Goal: Task Accomplishment & Management: Use online tool/utility

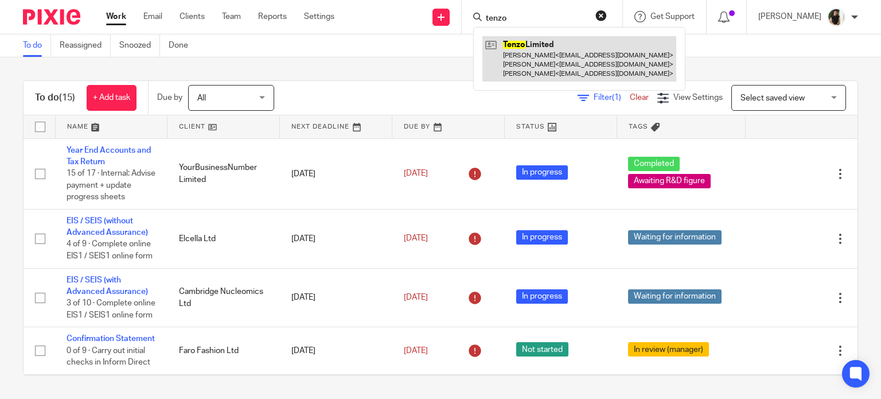
type input "tenzo"
click at [530, 59] on link at bounding box center [579, 58] width 194 height 45
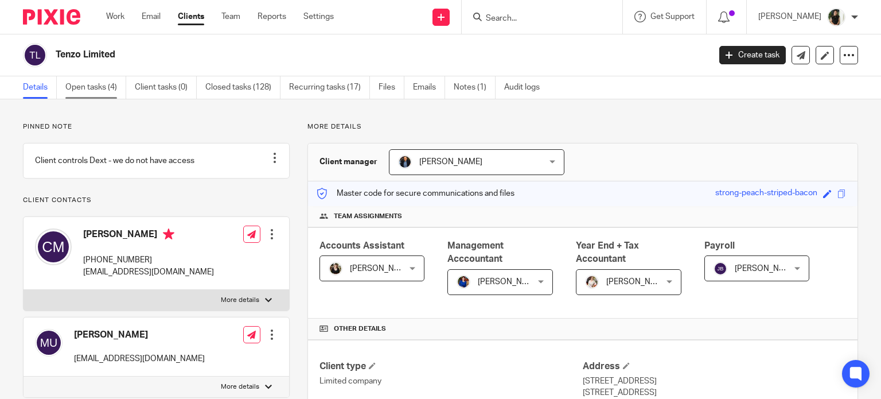
click at [87, 92] on link "Open tasks (4)" at bounding box center [95, 87] width 61 height 22
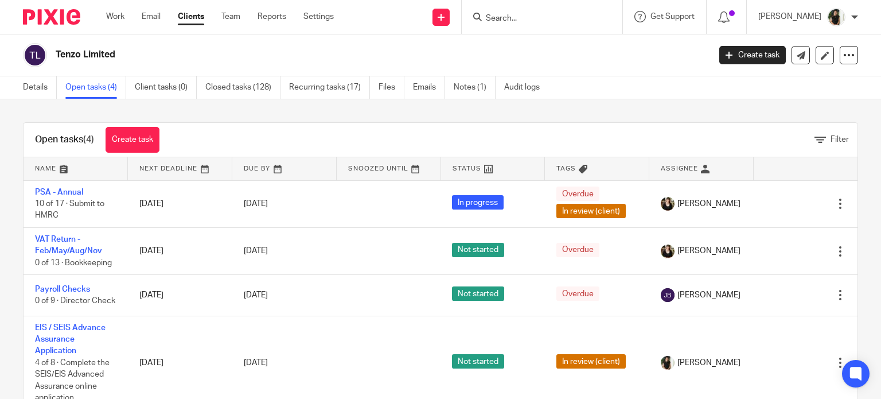
scroll to position [41, 0]
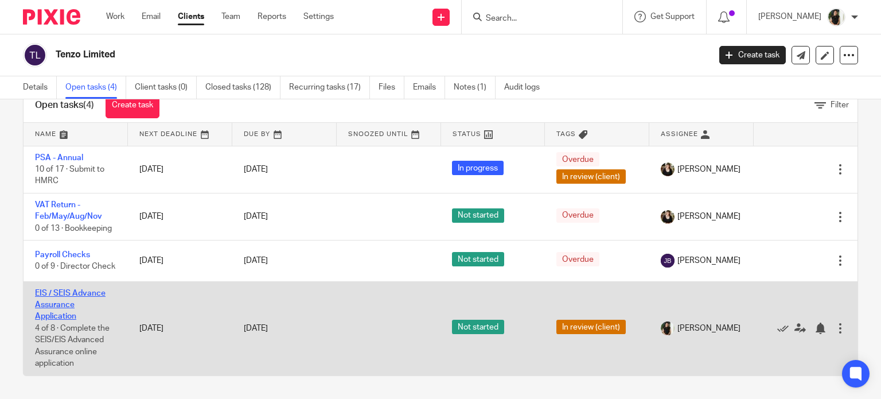
click at [52, 305] on link "EIS / SEIS Advance Assurance Application" at bounding box center [70, 305] width 71 height 32
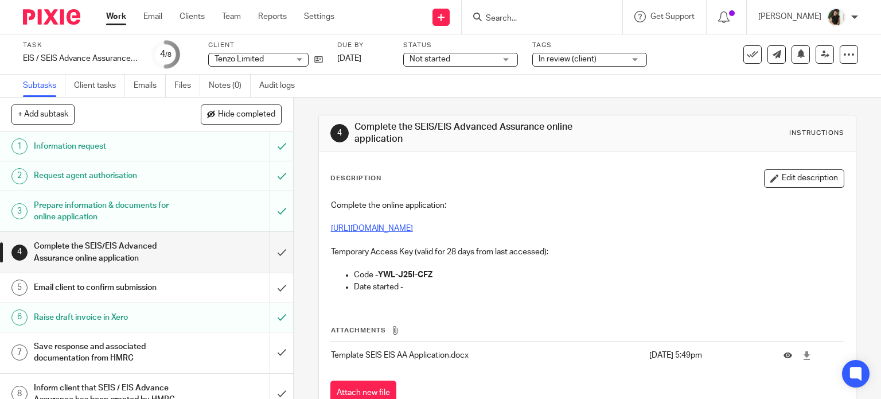
click at [413, 225] on link "https://www.gov.uk/guidance/venture-capital-schemes-apply-for-advance-assurance" at bounding box center [372, 228] width 82 height 8
drag, startPoint x: 470, startPoint y: 284, endPoint x: 391, endPoint y: 276, distance: 79.6
click at [391, 276] on ul "Code - YWL-J25I-CFZ Date started -" at bounding box center [587, 281] width 513 height 24
click at [447, 286] on p "Date started -" at bounding box center [599, 286] width 490 height 11
drag, startPoint x: 440, startPoint y: 268, endPoint x: 399, endPoint y: 270, distance: 41.3
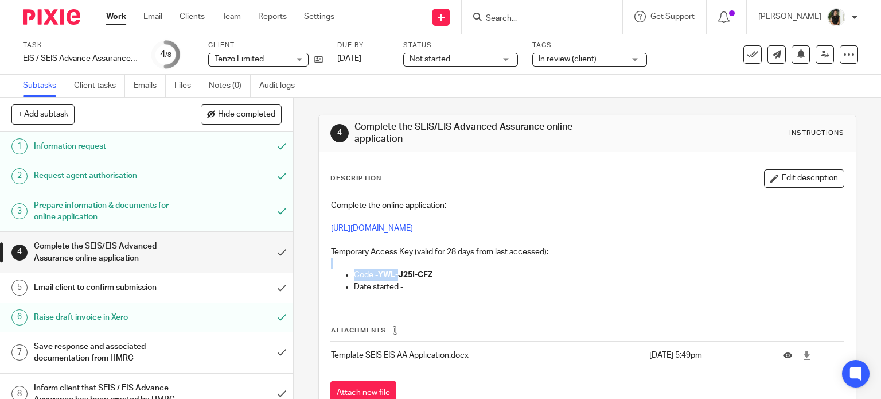
click at [399, 270] on div "Complete the online application: https://www.gov.uk/guidance/venture-capital-sc…" at bounding box center [587, 247] width 525 height 107
click at [440, 270] on p "Code - YWL-J25I-CFZ" at bounding box center [599, 274] width 490 height 11
drag, startPoint x: 439, startPoint y: 274, endPoint x: 377, endPoint y: 270, distance: 62.0
click at [377, 270] on p "Code - YWL-J25I-CFZ" at bounding box center [599, 274] width 490 height 11
copy strong "YWL-J25I-CFZ"
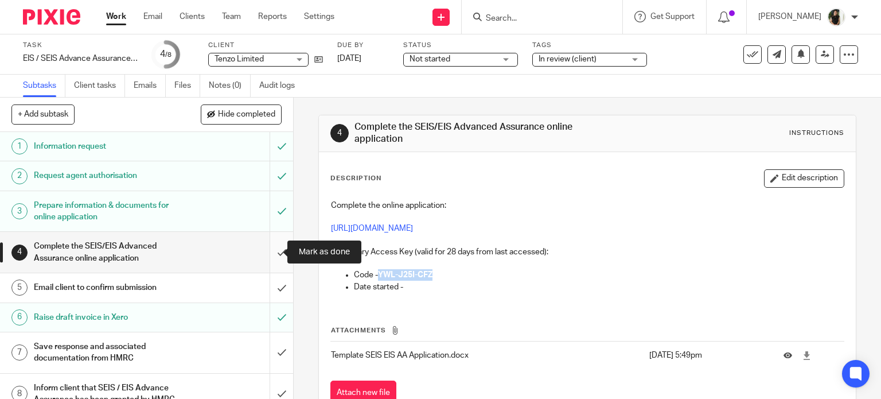
drag, startPoint x: 266, startPoint y: 249, endPoint x: 271, endPoint y: 267, distance: 18.4
click at [268, 249] on input "submit" at bounding box center [146, 252] width 293 height 41
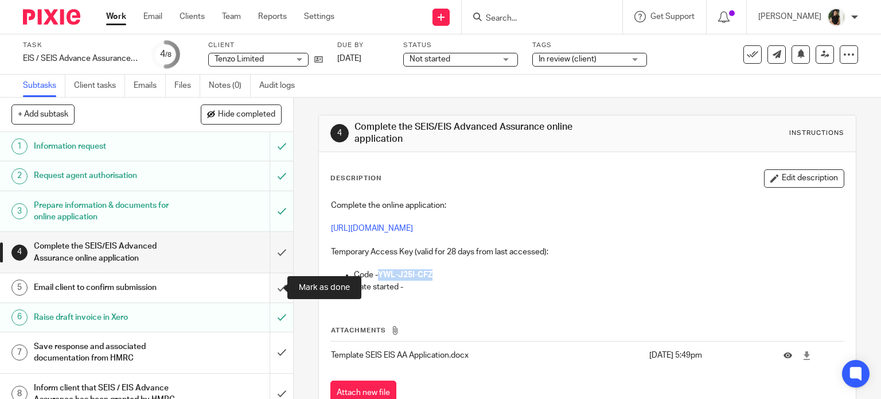
click at [271, 287] on input "submit" at bounding box center [146, 287] width 293 height 29
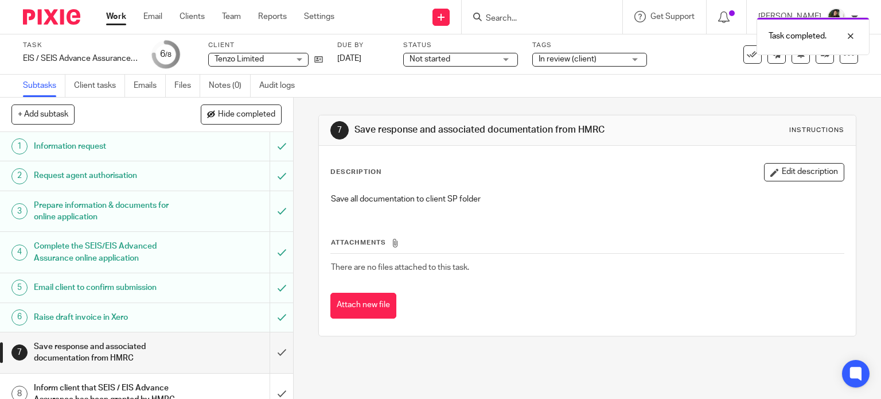
click at [575, 58] on span "In review (client)" at bounding box center [568, 59] width 58 height 8
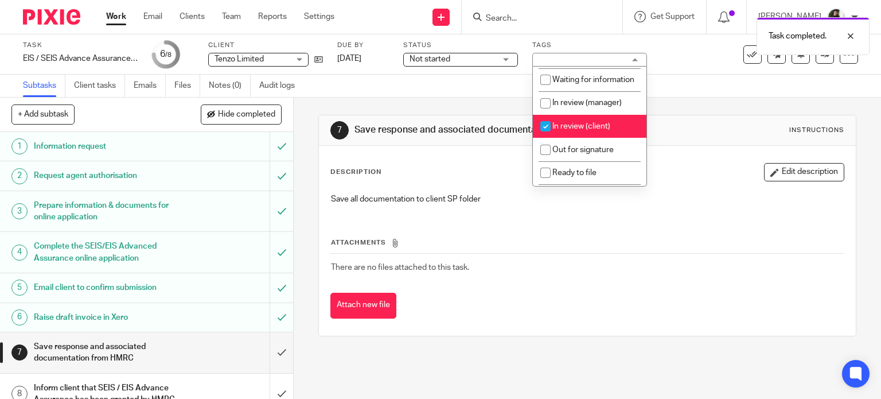
click at [574, 130] on span "In review (client)" at bounding box center [581, 126] width 58 height 8
checkbox input "false"
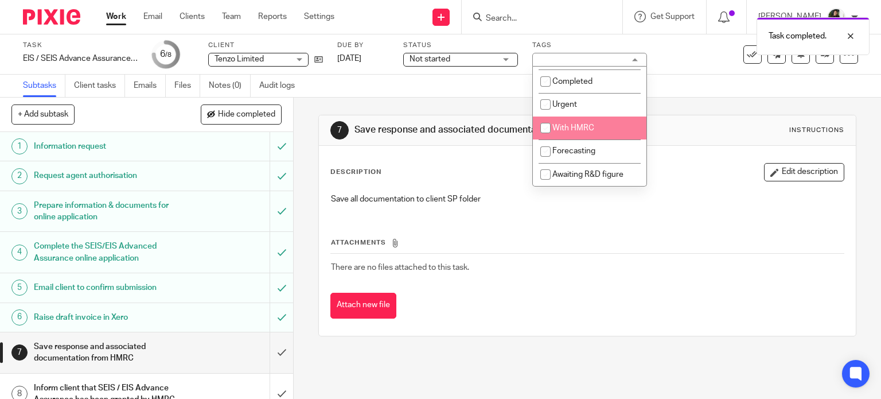
click at [574, 132] on span "With HMRC" at bounding box center [573, 128] width 42 height 8
checkbox input "true"
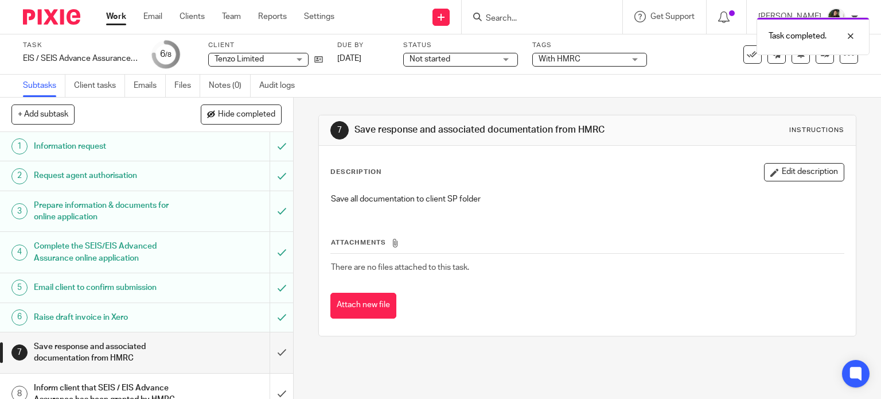
click at [606, 259] on td "There are no files attached to this task." at bounding box center [587, 267] width 514 height 28
click at [110, 22] on link "Work" at bounding box center [116, 16] width 20 height 11
